Goal: Task Accomplishment & Management: Use online tool/utility

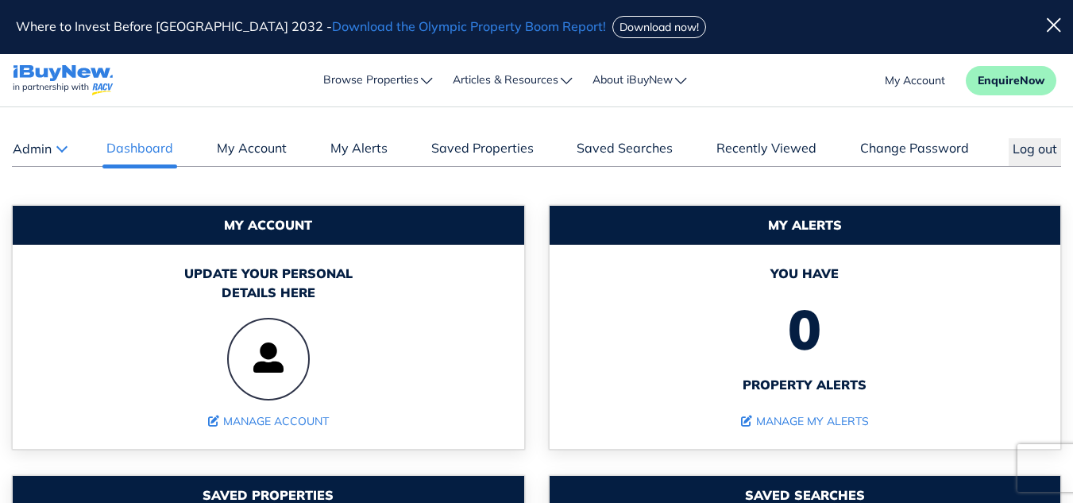
click at [61, 155] on button "Admin" at bounding box center [39, 148] width 55 height 21
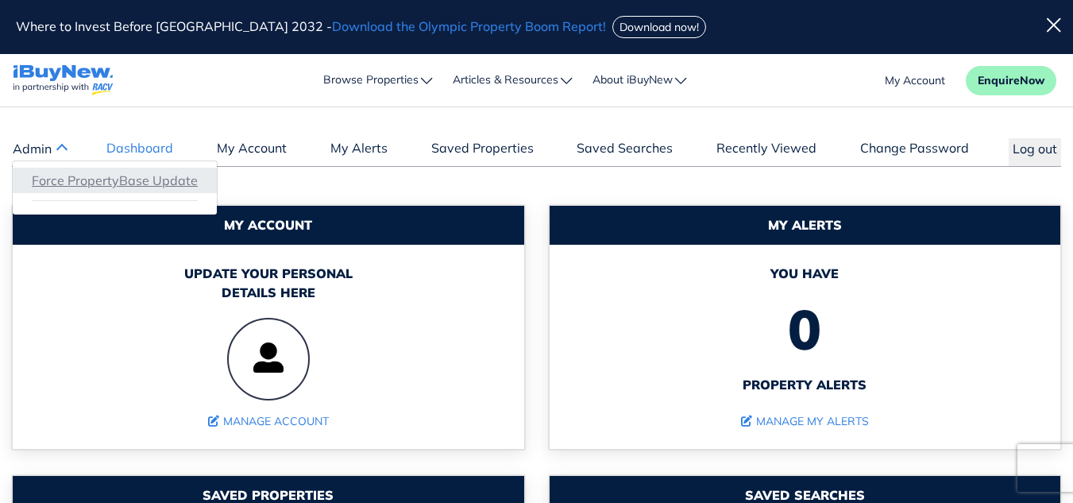
click at [69, 179] on link "Force PropertyBase Update" at bounding box center [115, 180] width 166 height 19
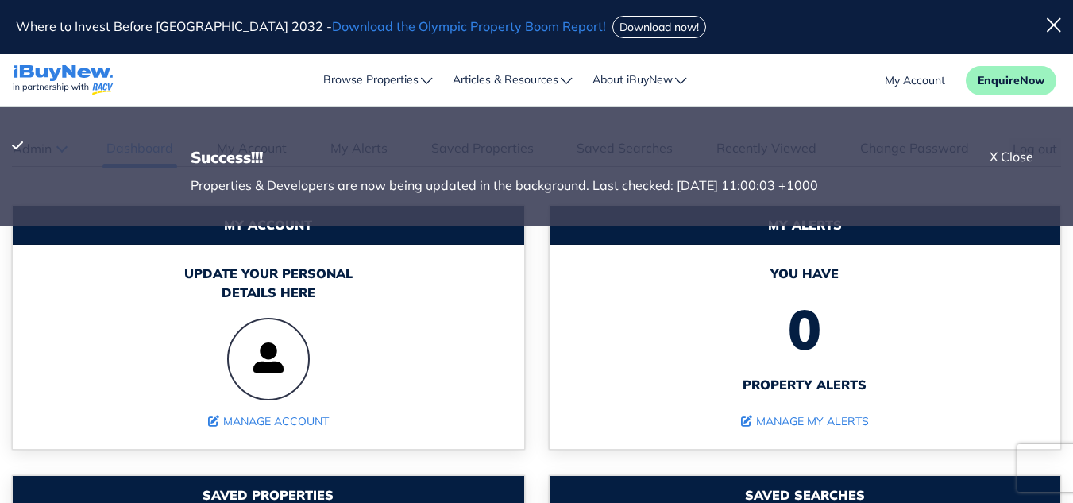
click at [1002, 157] on div "X Close" at bounding box center [1012, 156] width 44 height 19
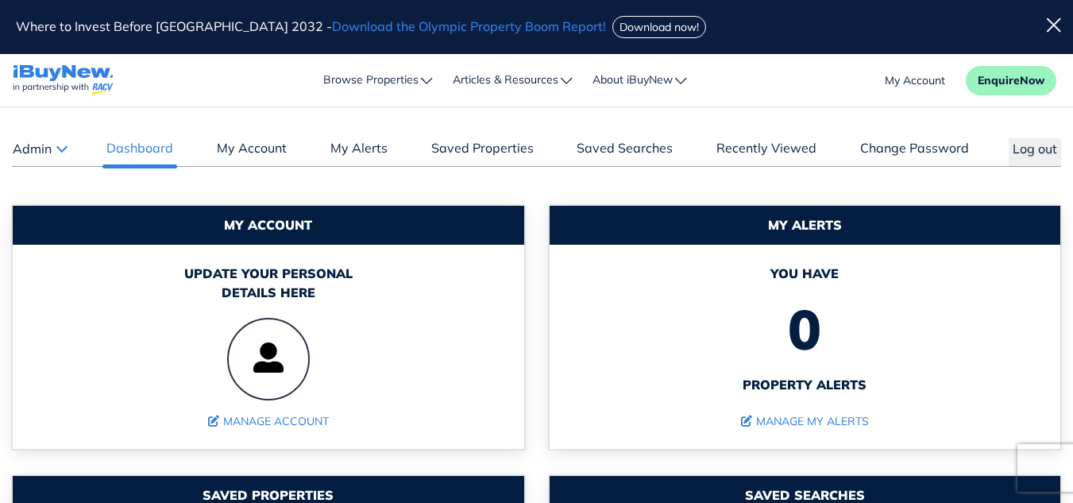
click at [62, 152] on button "Admin" at bounding box center [39, 148] width 55 height 21
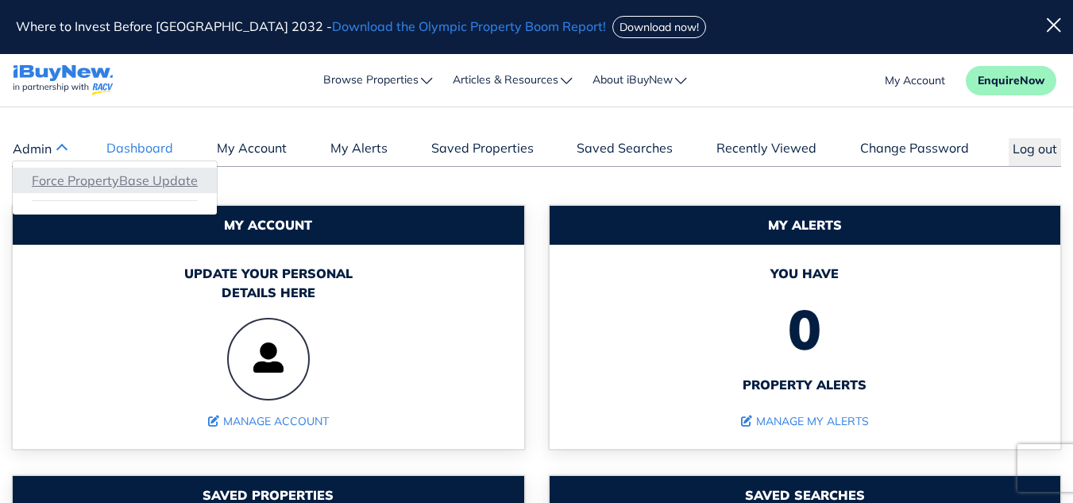
click at [83, 180] on link "Force PropertyBase Update" at bounding box center [115, 180] width 166 height 19
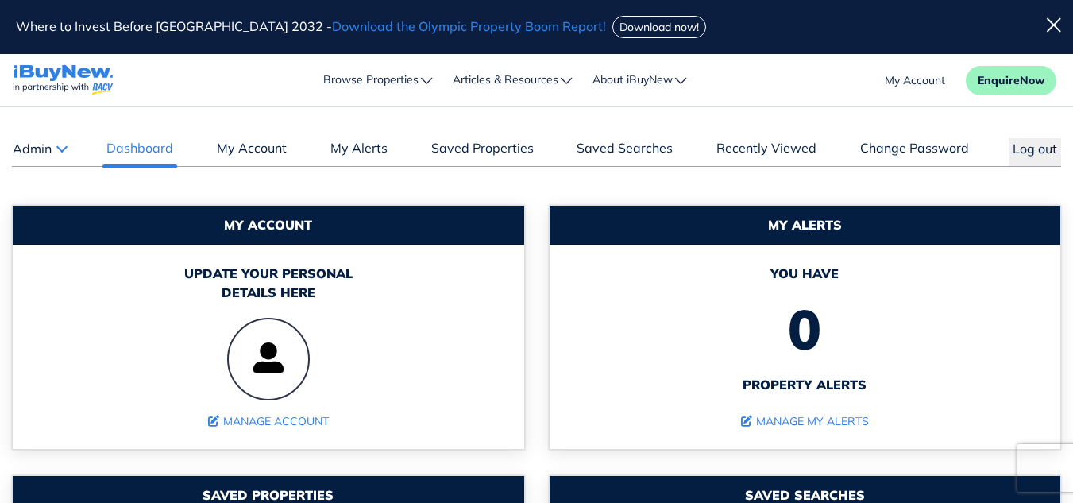
click at [59, 152] on button "Admin" at bounding box center [39, 148] width 55 height 21
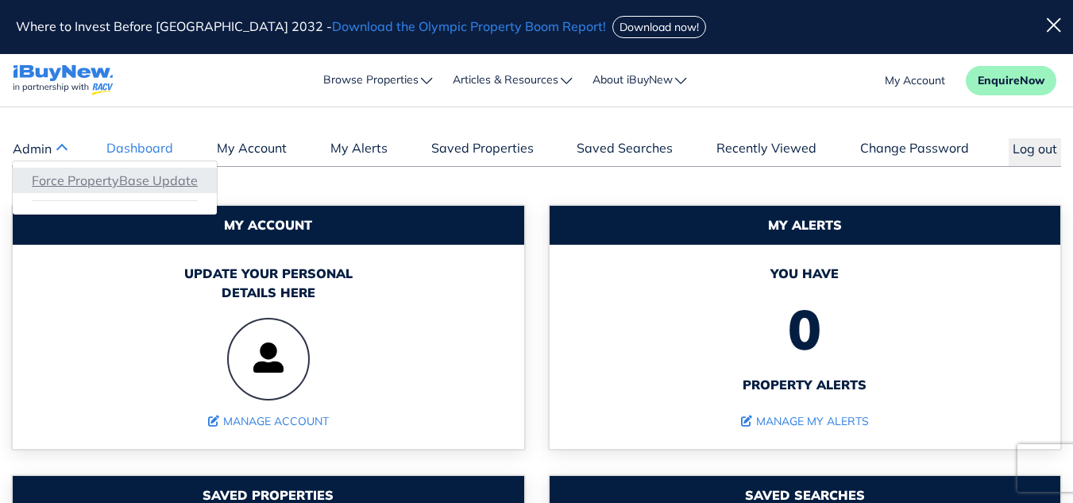
click at [95, 180] on link "Force PropertyBase Update" at bounding box center [115, 180] width 166 height 19
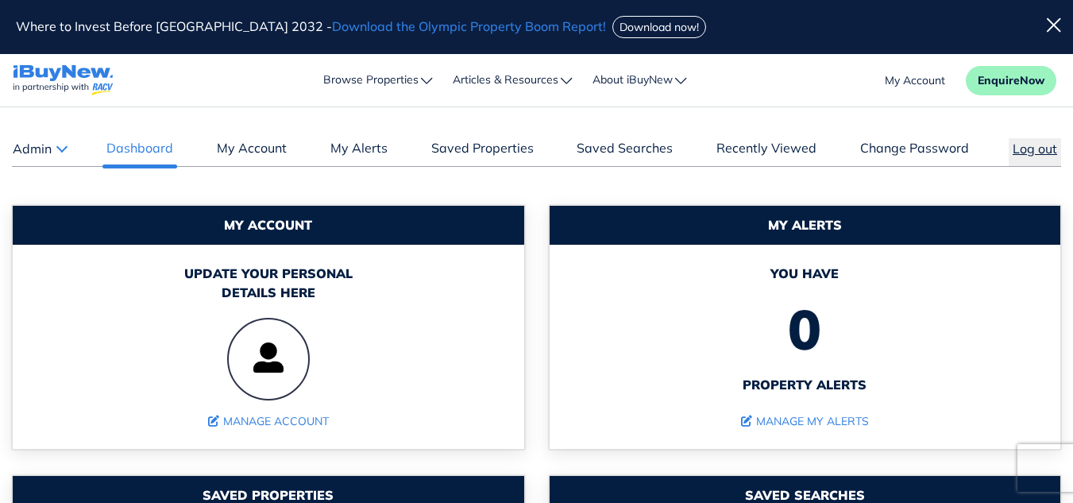
click at [1026, 149] on button "Log out" at bounding box center [1035, 152] width 52 height 28
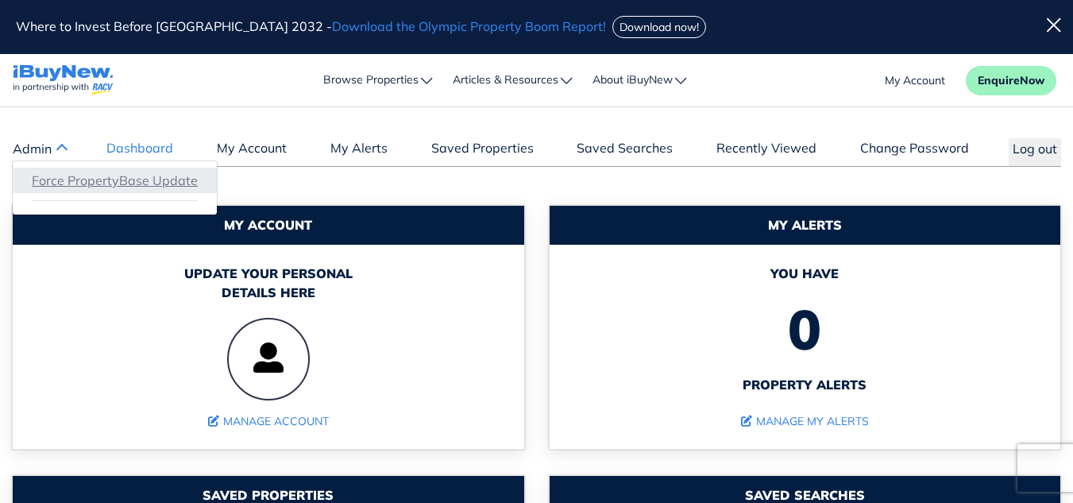
click at [115, 182] on link "Force PropertyBase Update" at bounding box center [115, 180] width 166 height 19
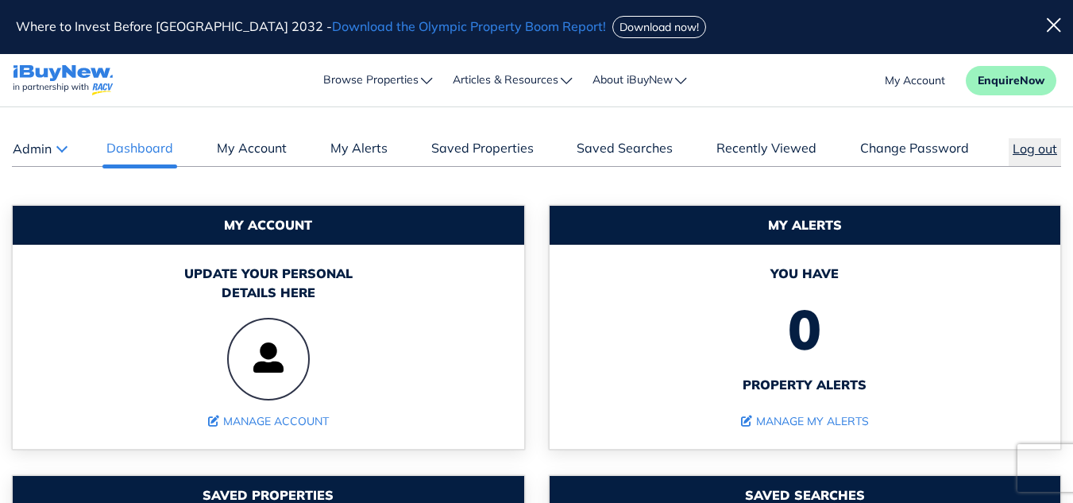
click at [1045, 151] on button "Log out" at bounding box center [1035, 152] width 52 height 28
